Goal: Task Accomplishment & Management: Manage account settings

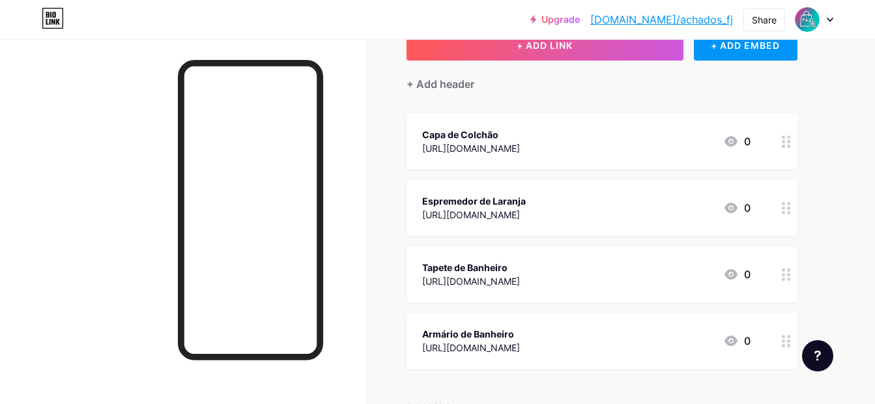
scroll to position [121, 0]
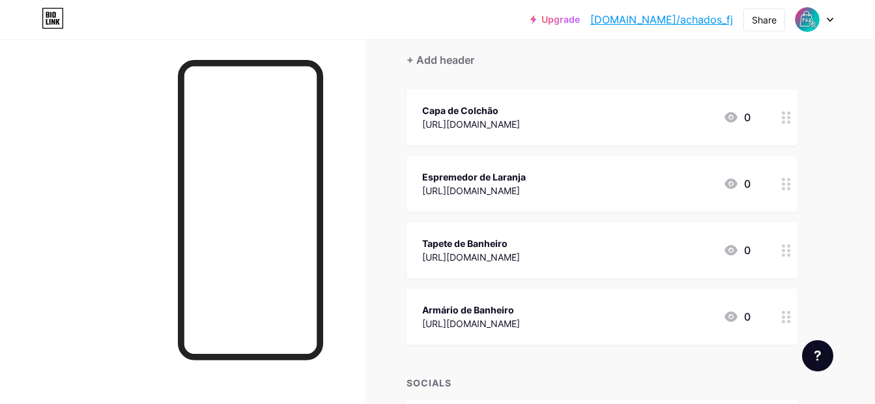
scroll to position [87, 0]
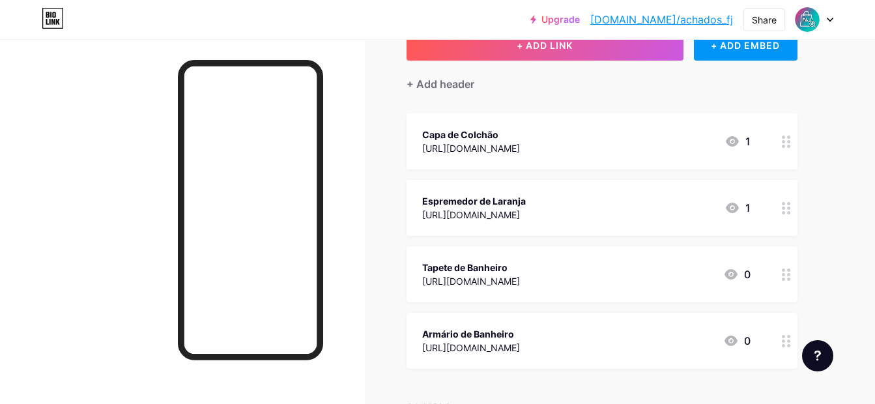
scroll to position [121, 0]
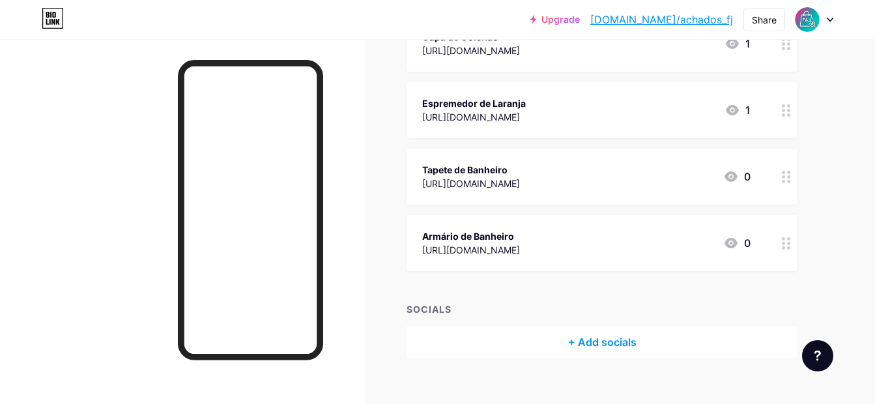
scroll to position [208, 0]
